Goal: Transaction & Acquisition: Purchase product/service

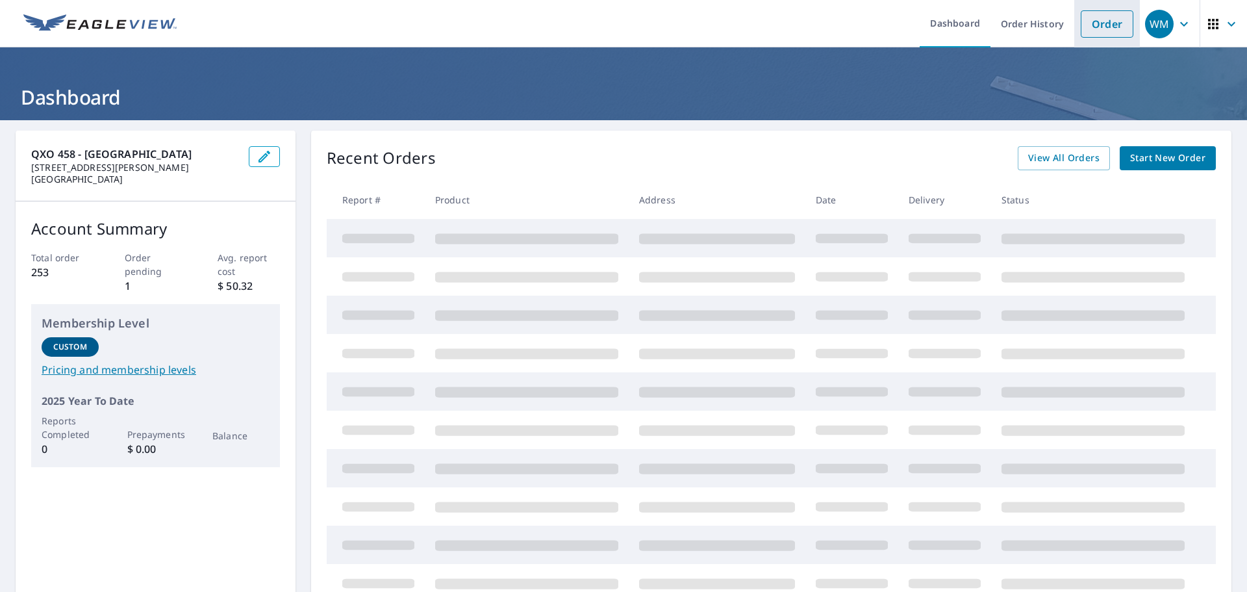
click at [1096, 33] on link "Order" at bounding box center [1107, 23] width 53 height 27
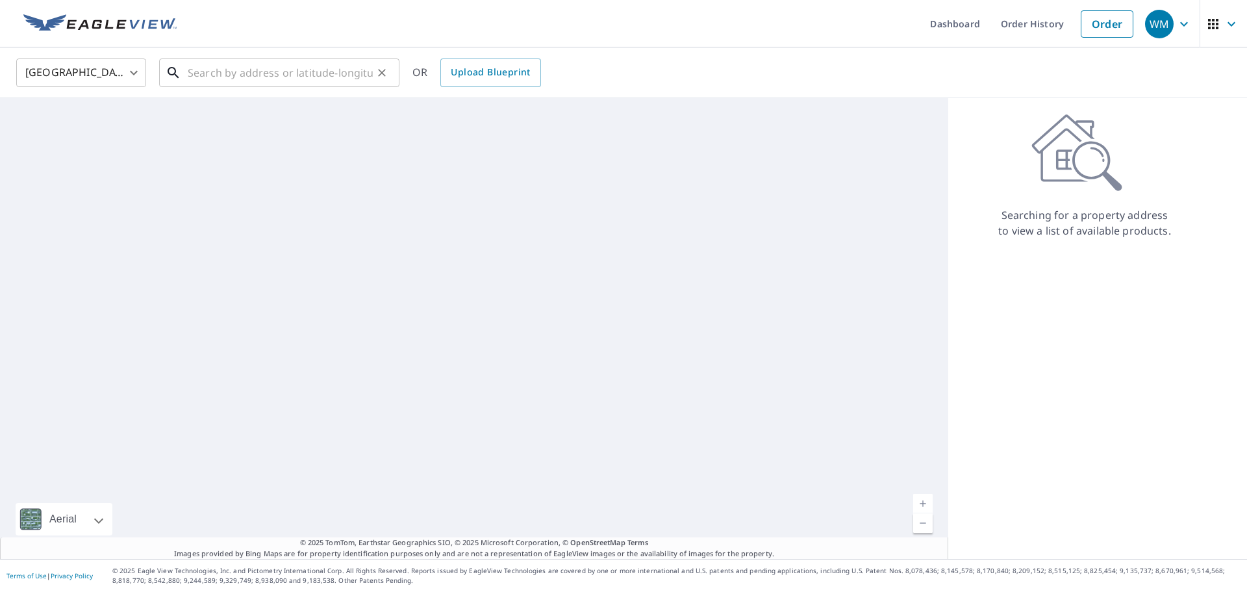
click at [212, 74] on input "text" at bounding box center [280, 73] width 185 height 36
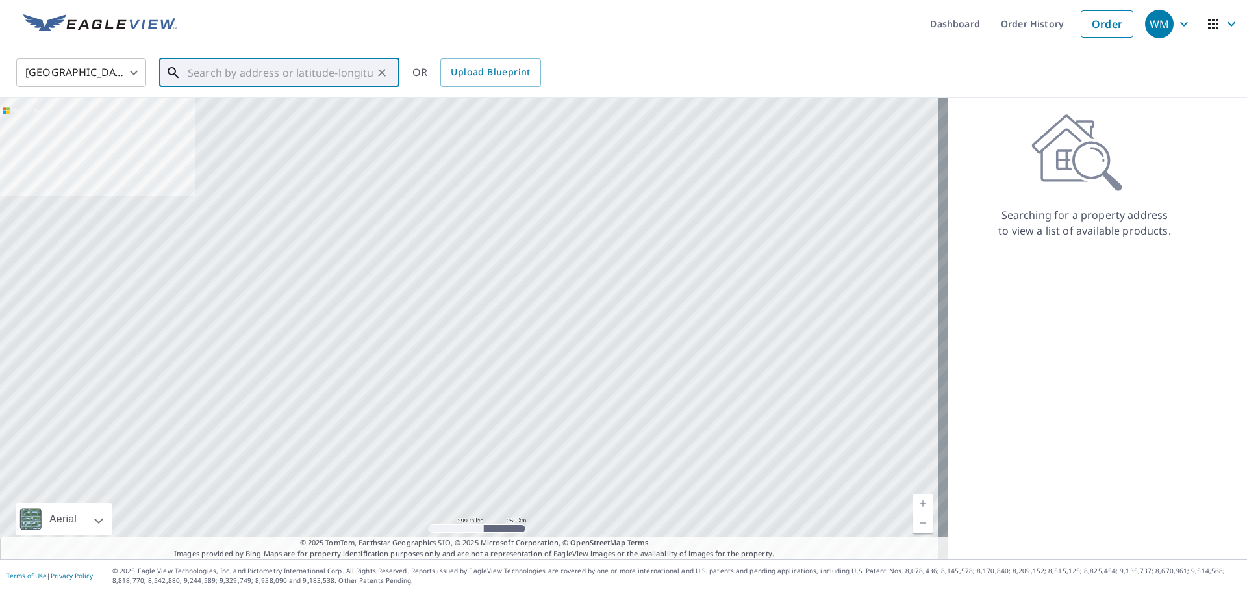
paste input "[STREET_ADDRESS]"
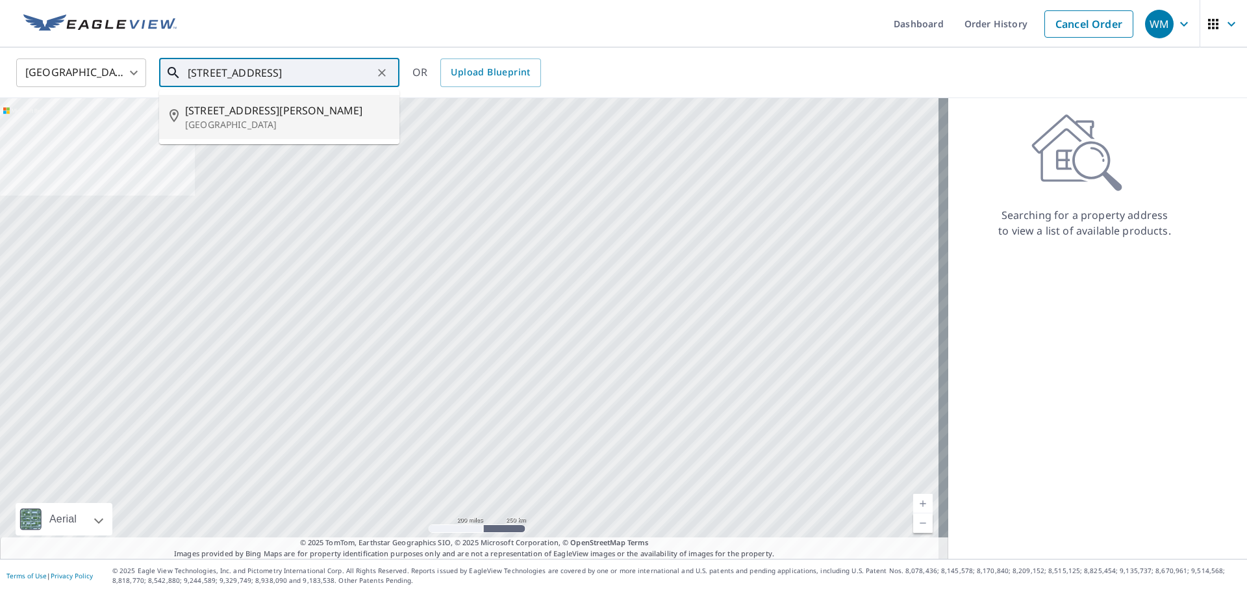
click at [275, 125] on p "[GEOGRAPHIC_DATA]" at bounding box center [287, 124] width 204 height 13
type input "[STREET_ADDRESS][PERSON_NAME]"
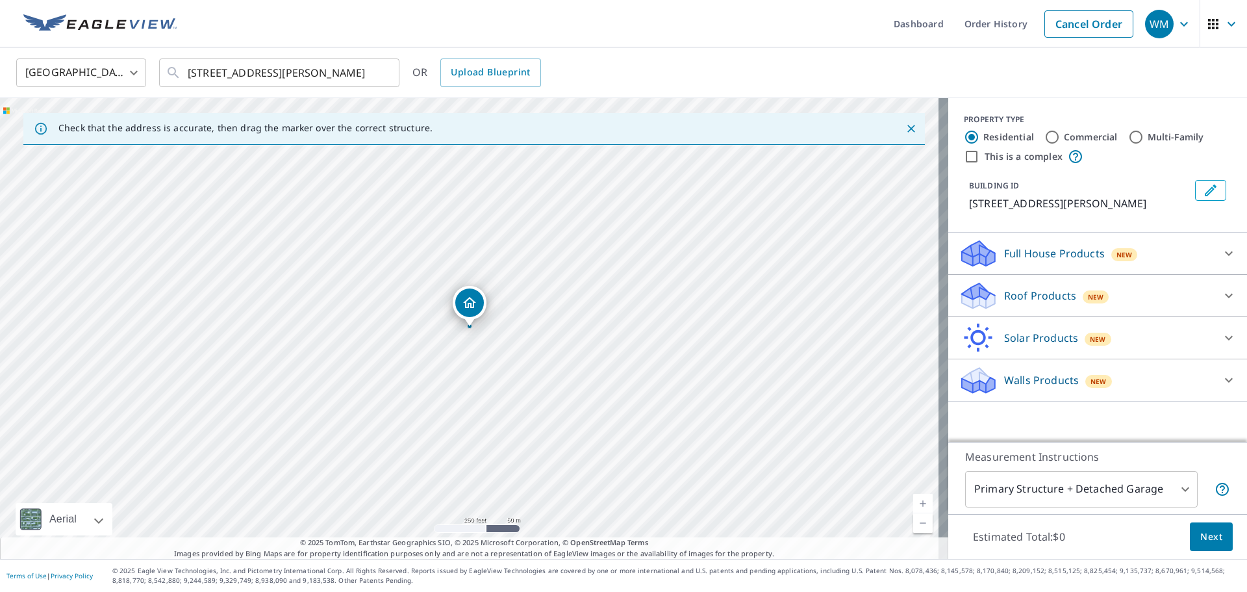
click at [1040, 303] on p "Roof Products" at bounding box center [1040, 296] width 72 height 16
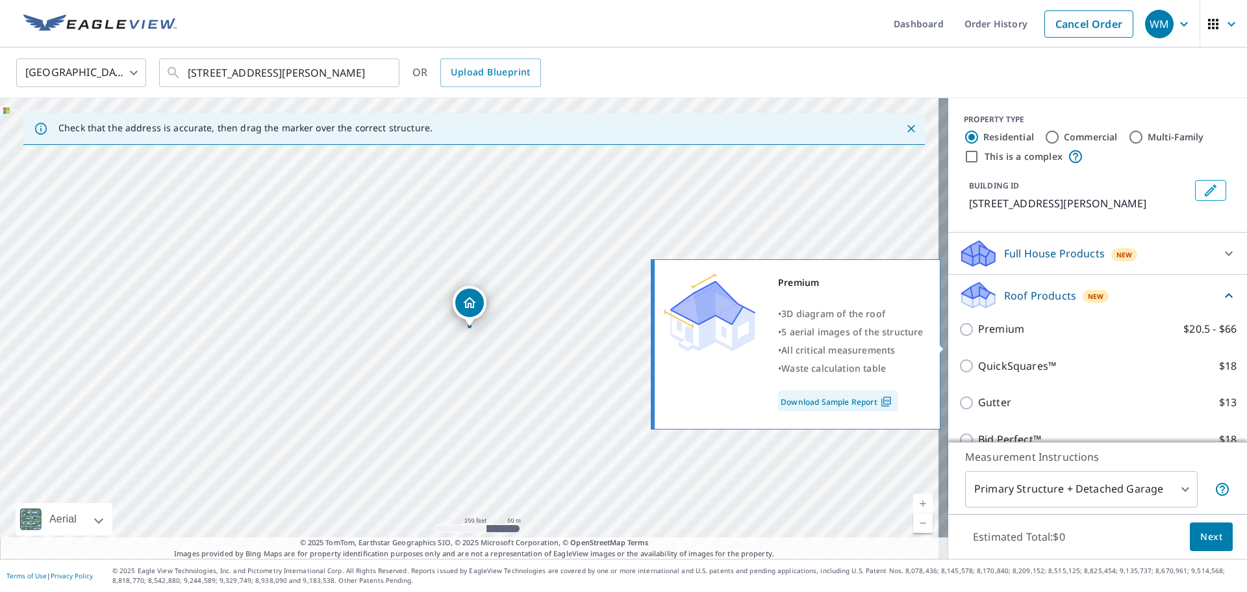
click at [965, 337] on input "Premium $20.5 - $66" at bounding box center [968, 330] width 19 height 16
checkbox input "true"
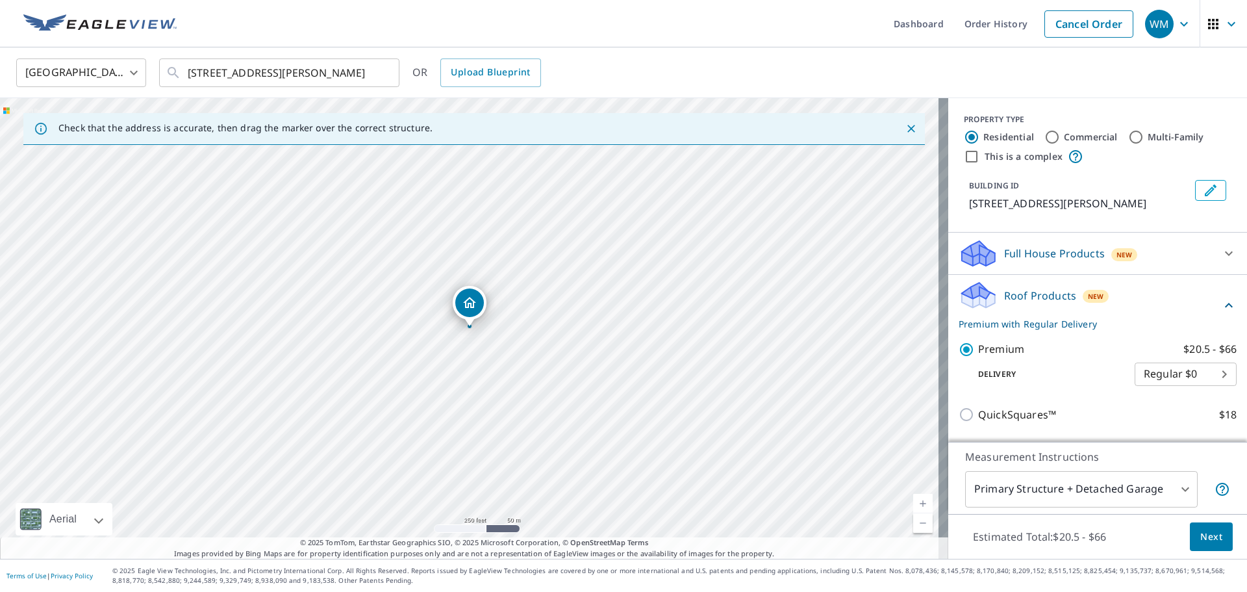
click at [1201, 534] on span "Next" at bounding box center [1212, 537] width 22 height 16
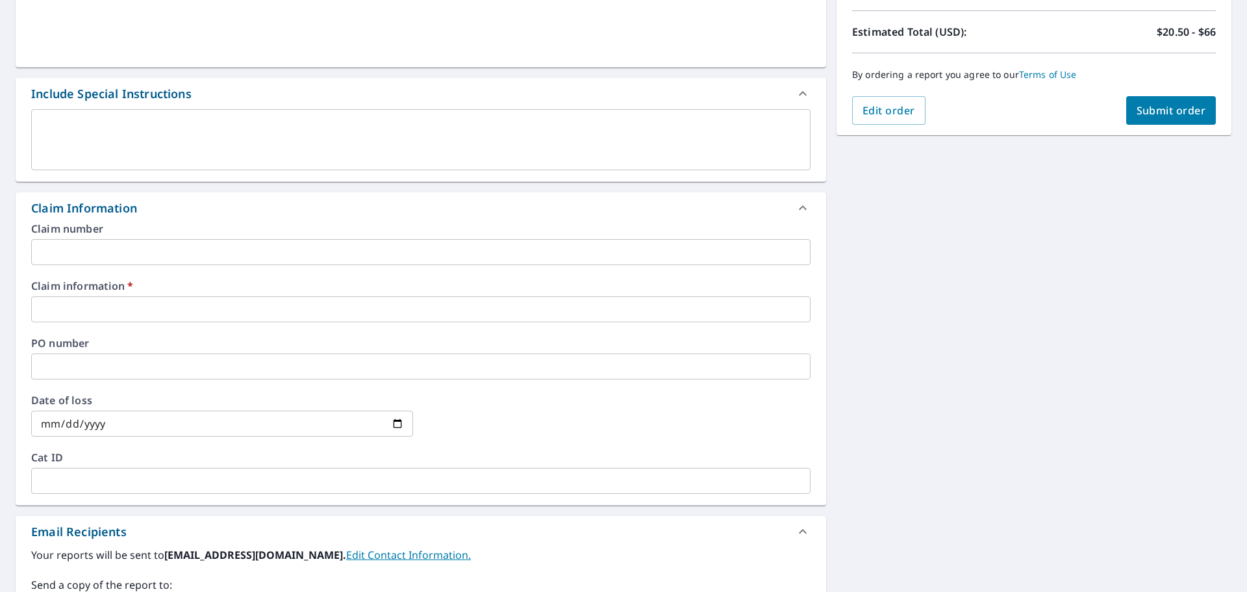
scroll to position [292, 0]
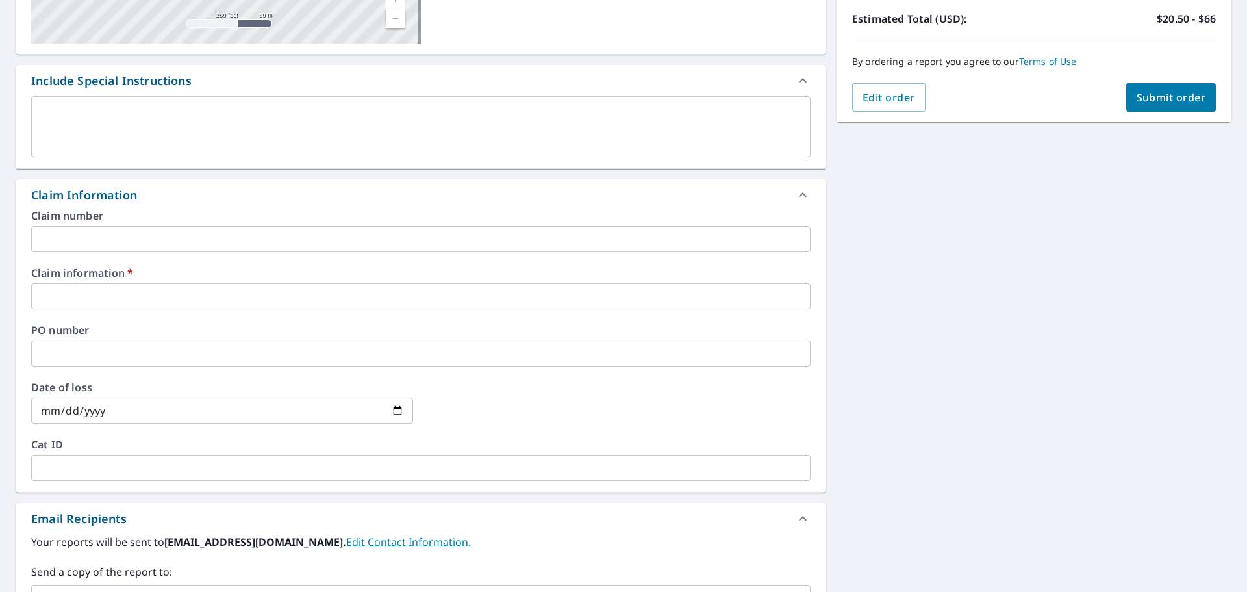
click at [92, 296] on input "text" at bounding box center [421, 296] width 780 height 26
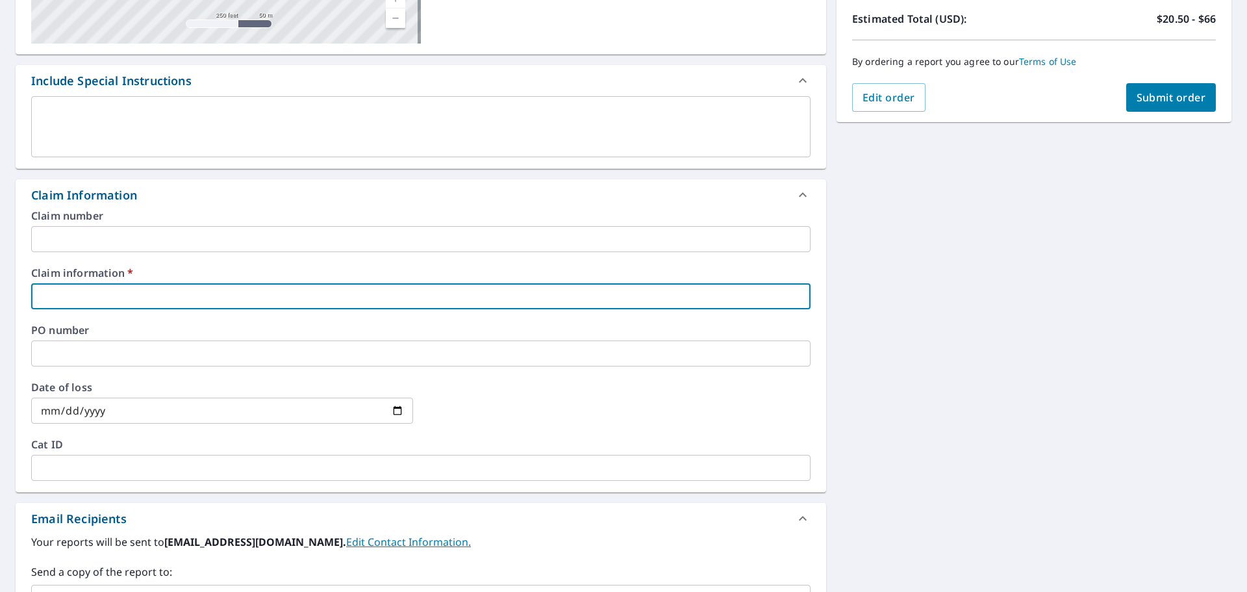
type input "581311"
checkbox input "true"
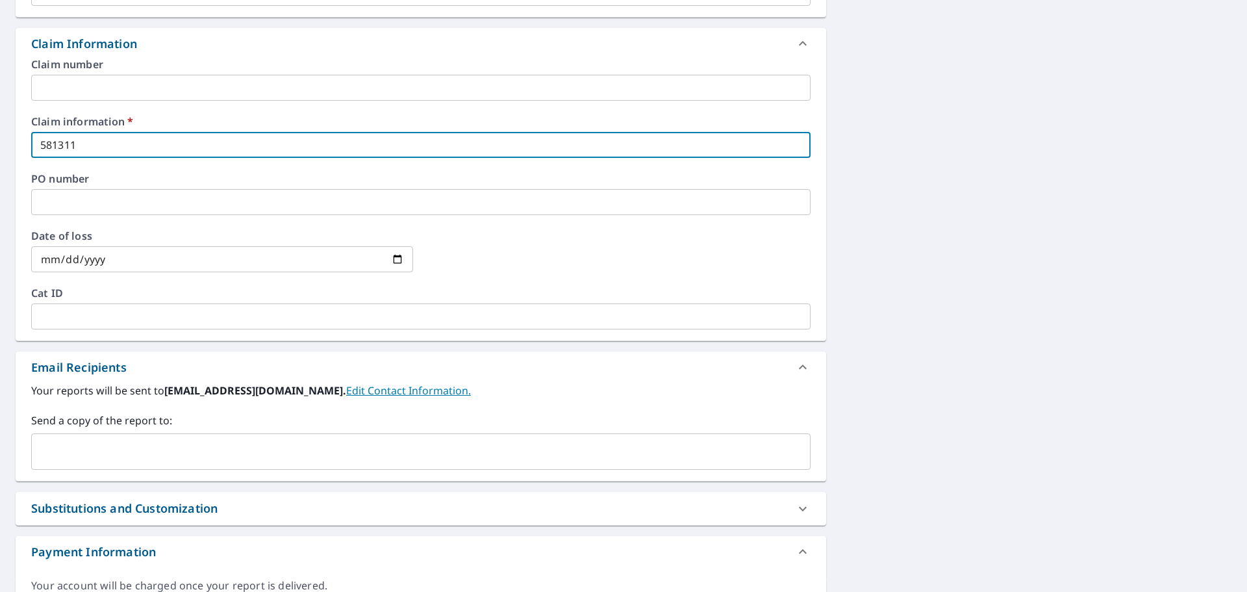
scroll to position [471, 0]
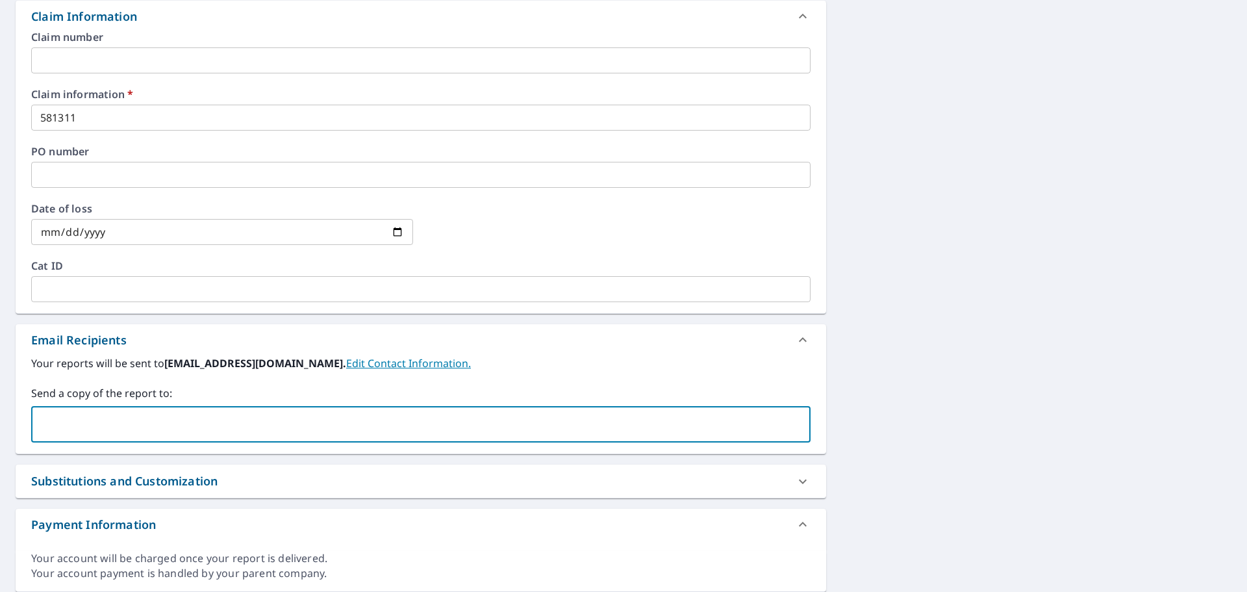
click at [107, 424] on input "text" at bounding box center [411, 424] width 748 height 25
paste input "[STREET_ADDRESS]"
type input "[STREET_ADDRESS]"
drag, startPoint x: 66, startPoint y: 427, endPoint x: 0, endPoint y: 425, distance: 65.6
click at [0, 425] on div "[STREET_ADDRESS][PERSON_NAME] Aerial Road A standard road map Aerial A detailed…" at bounding box center [623, 125] width 1247 height 953
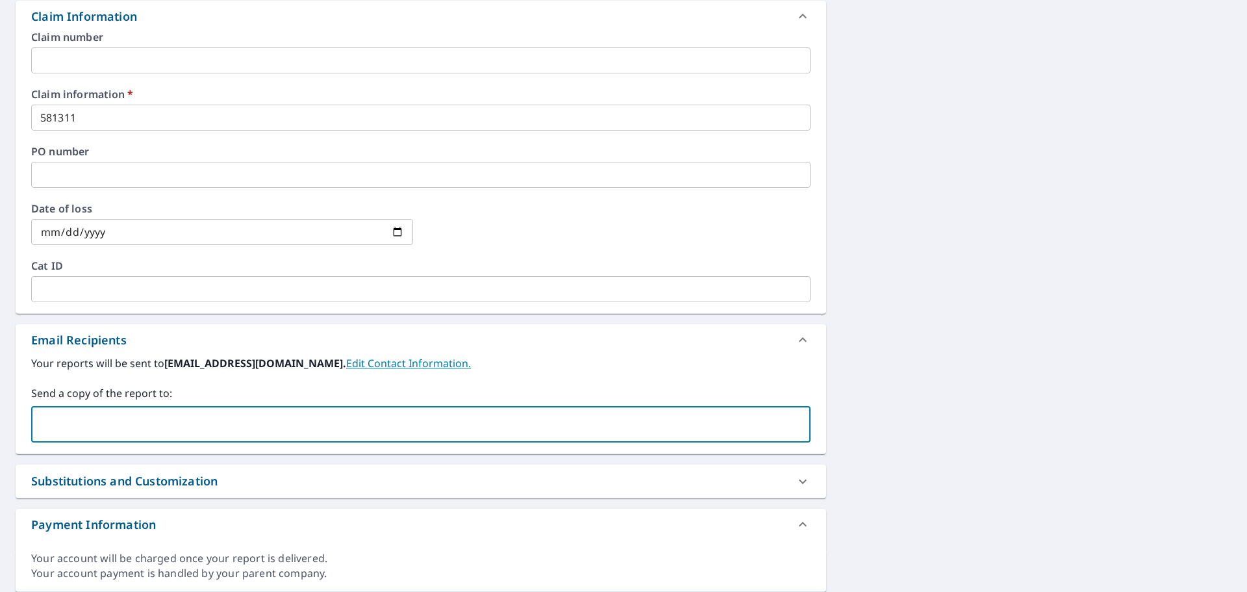
paste input "[PERSON_NAME][EMAIL_ADDRESS][DOMAIN_NAME]"
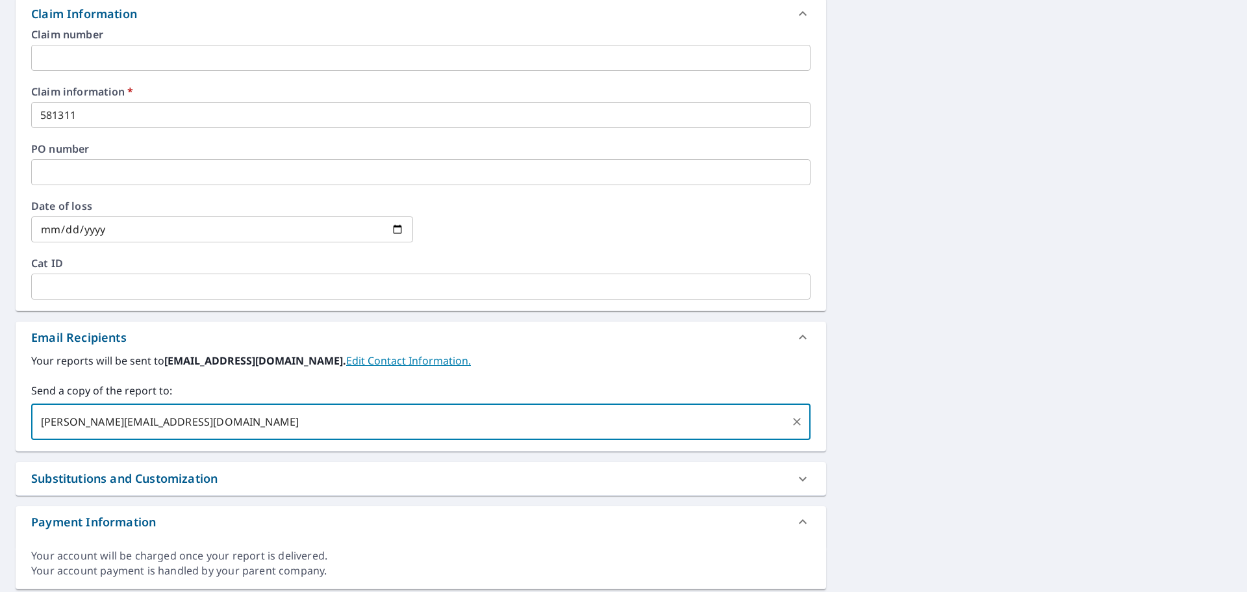
scroll to position [352, 0]
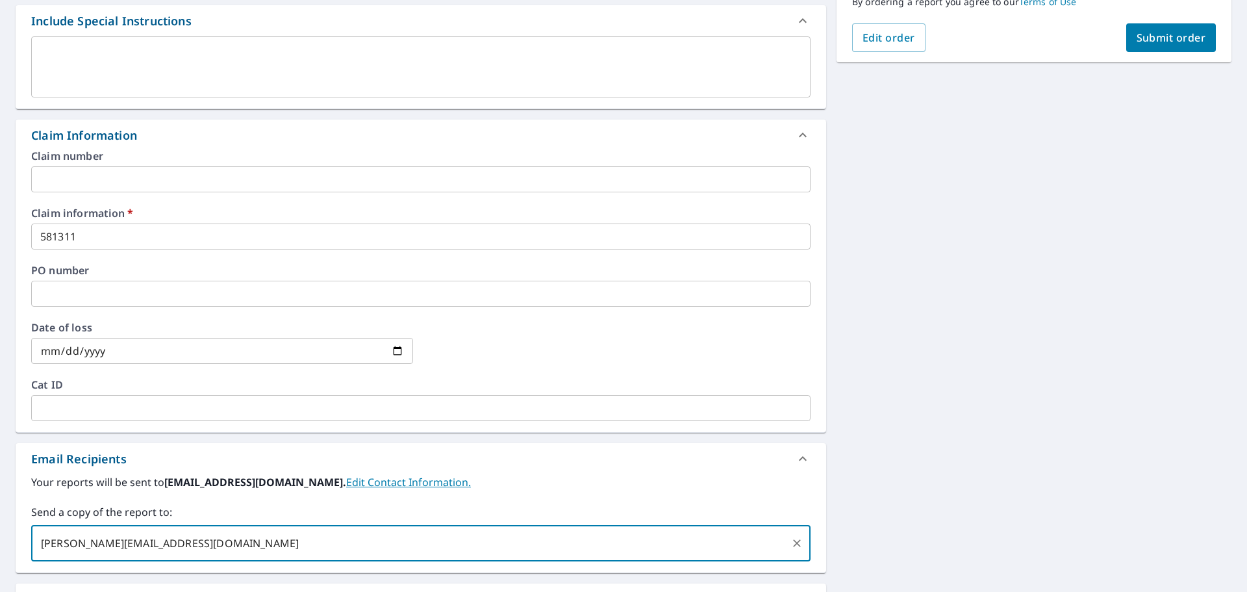
type input "[PERSON_NAME][EMAIL_ADDRESS][DOMAIN_NAME]"
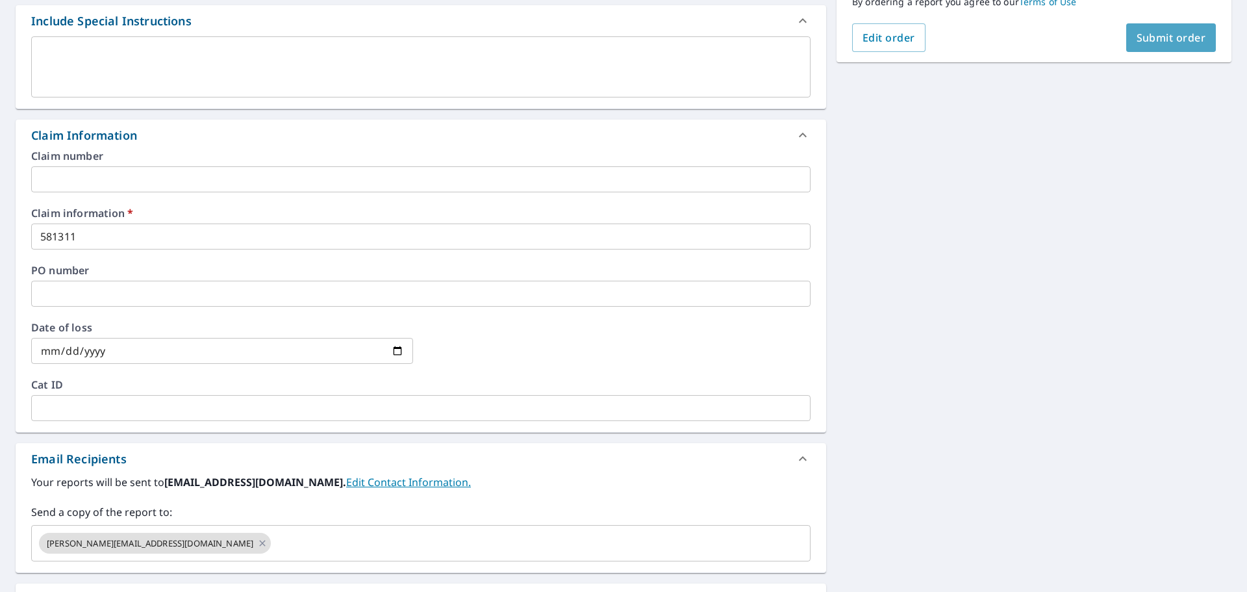
click at [1162, 34] on span "Submit order" at bounding box center [1172, 38] width 70 height 14
checkbox input "true"
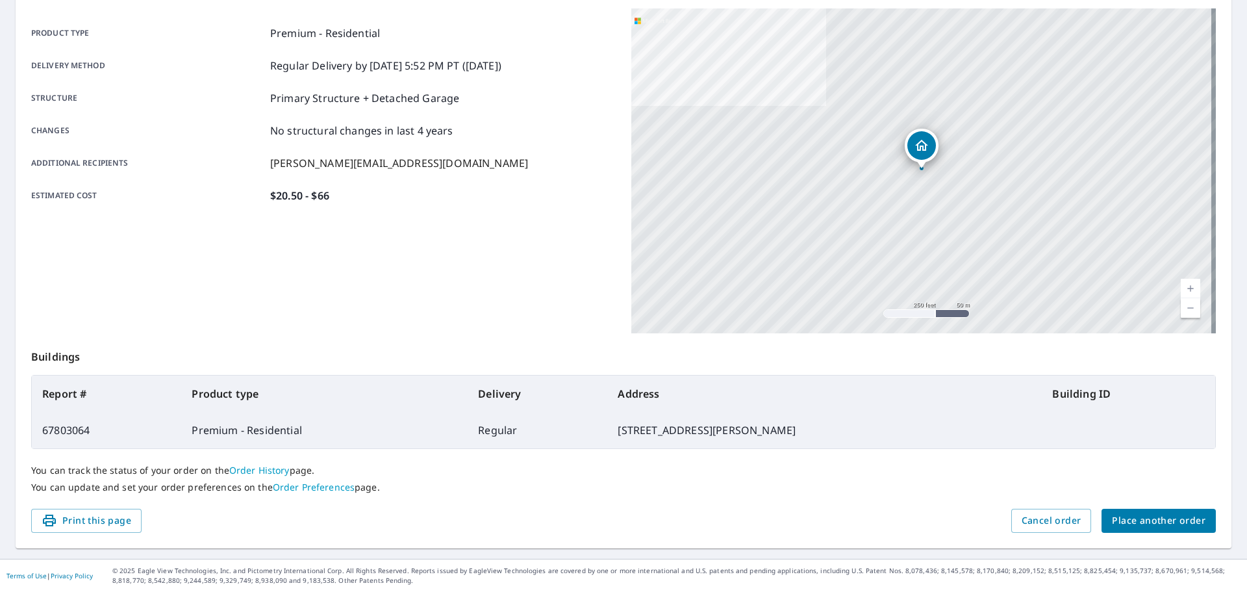
scroll to position [173, 0]
